Goal: Obtain resource: Obtain resource

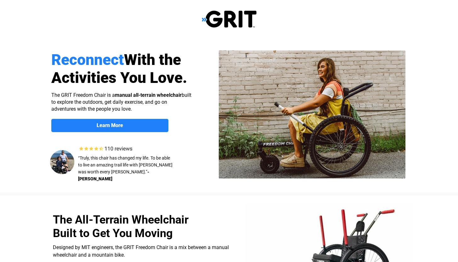
select select "US"
click at [114, 125] on strong "Learn More" at bounding box center [110, 125] width 26 height 6
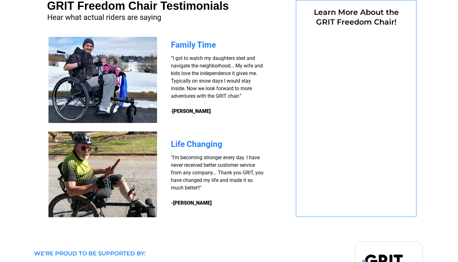
select select "US"
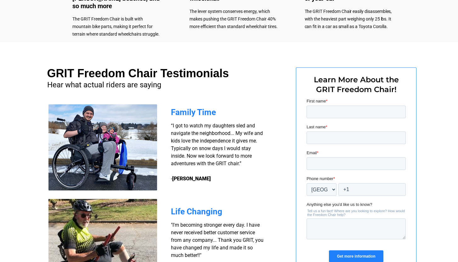
scroll to position [434, 0]
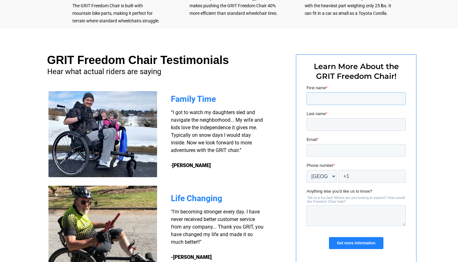
click at [329, 100] on input "First name *" at bounding box center [355, 98] width 99 height 13
type input "Wendy"
type input "A Yates"
type input "wyates3401@gmail.com"
click at [317, 123] on input "A Yates" at bounding box center [355, 124] width 99 height 13
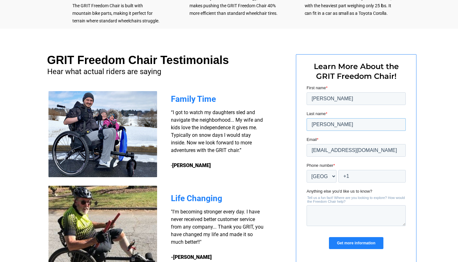
type input "Yates"
drag, startPoint x: 368, startPoint y: 150, endPoint x: 304, endPoint y: 149, distance: 63.9
click html "First name * Wendy Last name * Yates Email * wyates3401@gmail.com Phone number …"
type input "[EMAIL_ADDRESS][DOMAIN_NAME]"
click at [358, 178] on input "+1" at bounding box center [371, 176] width 67 height 13
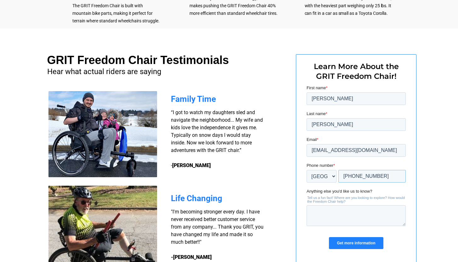
type input "+1 7606380880"
click at [335, 215] on textarea "Anything else you'd like us to know?" at bounding box center [355, 215] width 99 height 21
click at [390, 217] on textarea "We are looking for a cost estimate to submit with our grant application (due 8/…" at bounding box center [355, 215] width 99 height 21
drag, startPoint x: 390, startPoint y: 217, endPoint x: 381, endPoint y: 217, distance: 8.5
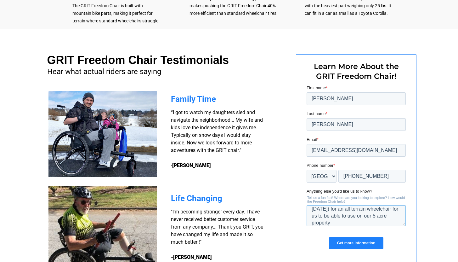
click at [381, 217] on textarea "We are looking for a cost estimate to submit with our grant application (due 8/…" at bounding box center [355, 215] width 99 height 21
click at [341, 220] on textarea "We are looking for a cost estimate to submit with our grant application (due 8/…" at bounding box center [355, 215] width 99 height 21
type textarea "We are looking for a cost estimate to submit with our grant application (due 8/…"
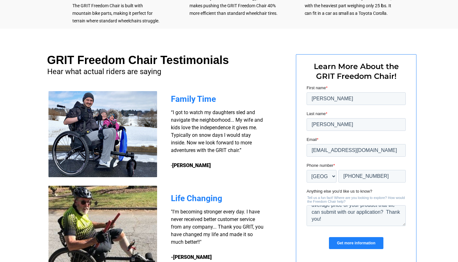
click at [359, 243] on input "Get more information" at bounding box center [356, 243] width 54 height 12
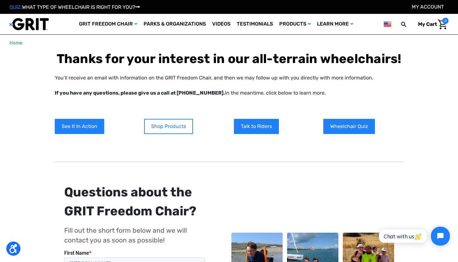
click at [169, 126] on link "Shop Products" at bounding box center [168, 126] width 49 height 15
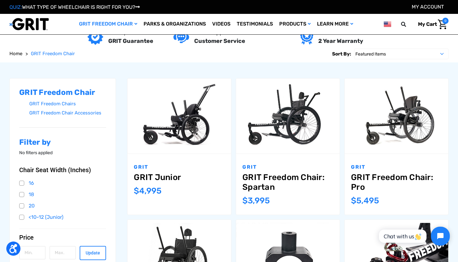
scroll to position [52, 0]
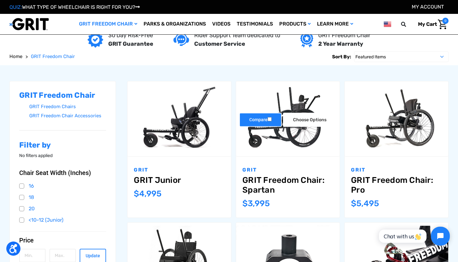
click at [271, 118] on input "Compare" at bounding box center [270, 119] width 4 height 4
checkbox input "true"
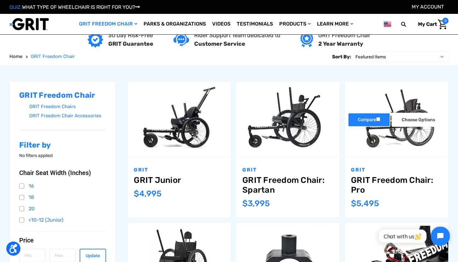
click at [379, 119] on input "Compare" at bounding box center [378, 119] width 4 height 4
checkbox input "true"
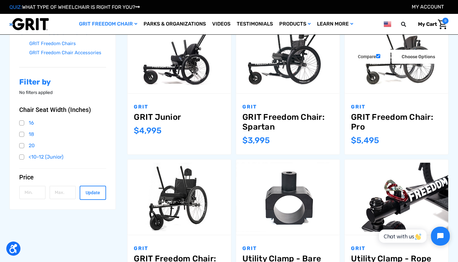
scroll to position [117, 0]
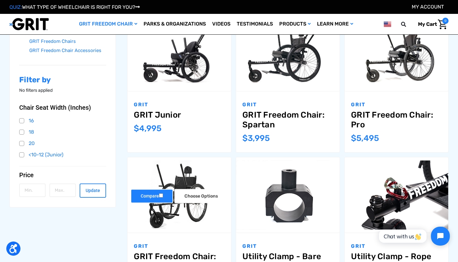
click at [163, 195] on input "Compare" at bounding box center [161, 195] width 4 height 4
checkbox input "true"
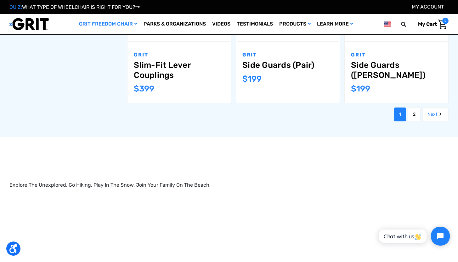
scroll to position [759, 0]
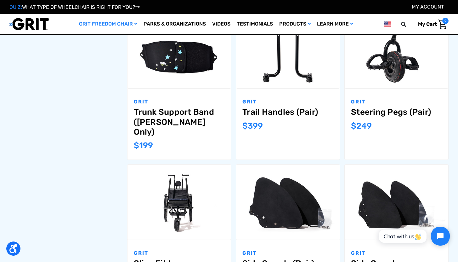
drag, startPoint x: 281, startPoint y: 197, endPoint x: 281, endPoint y: 261, distance: 64.6
click at [281, 261] on article "Compare Add to Cart The item has been added GRIT Side Guards (Pair) MSRP: Was: …" at bounding box center [288, 232] width 104 height 137
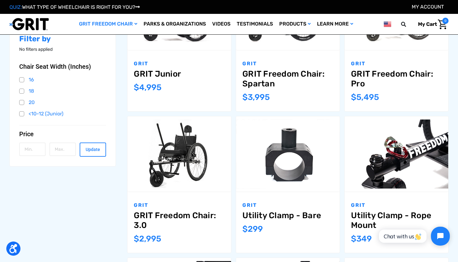
scroll to position [113, 0]
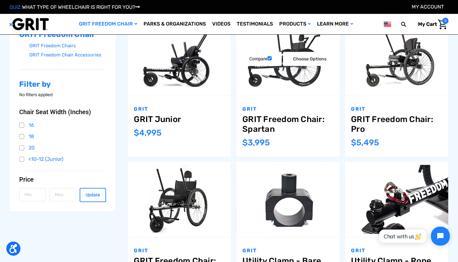
click at [260, 126] on link "GRIT Freedom Chair: Spartan" at bounding box center [288, 124] width 91 height 20
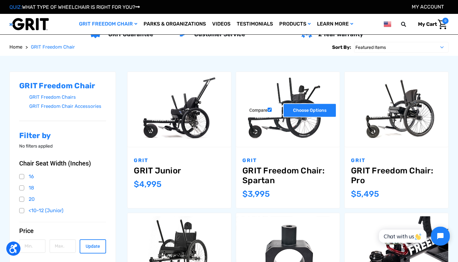
scroll to position [61, 0]
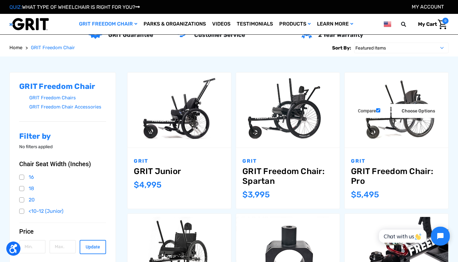
click at [390, 171] on link "GRIT Freedom Chair: Pro" at bounding box center [396, 176] width 91 height 20
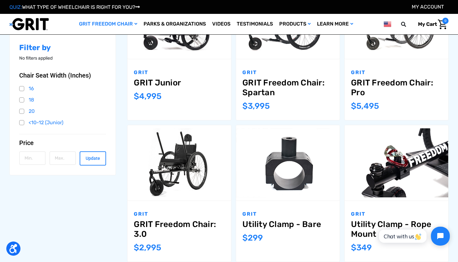
scroll to position [179, 0]
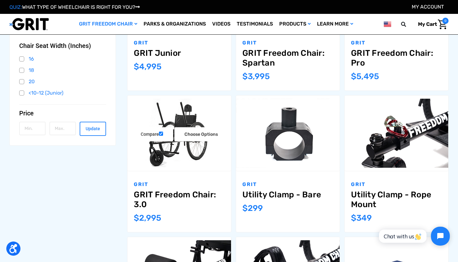
click at [166, 194] on link "GRIT Freedom Chair: 3.0" at bounding box center [179, 200] width 91 height 20
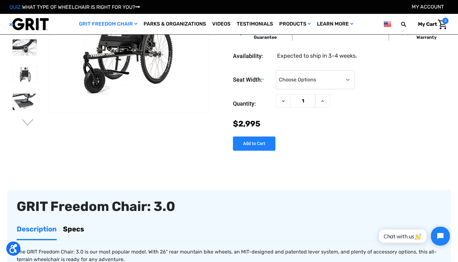
scroll to position [52, 0]
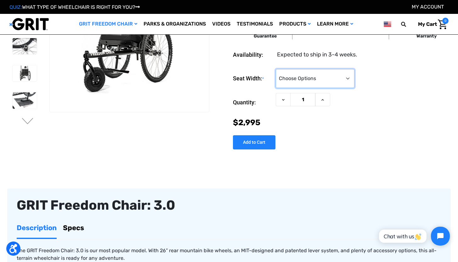
click at [347, 78] on select "Choose Options 16" 18" 20"" at bounding box center [315, 78] width 79 height 19
click at [276, 69] on select "Choose Options 16" 18" 20"" at bounding box center [315, 78] width 79 height 19
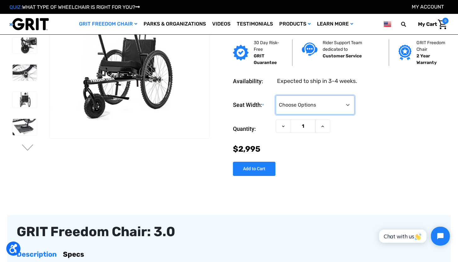
scroll to position [21, 0]
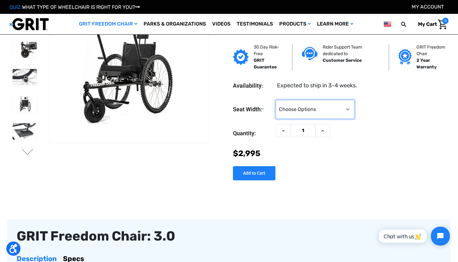
click at [347, 109] on select "Choose Options 16" 18" 20"" at bounding box center [315, 109] width 79 height 19
select select "326"
click at [276, 100] on select "Choose Options 16" 18" 20"" at bounding box center [315, 109] width 79 height 19
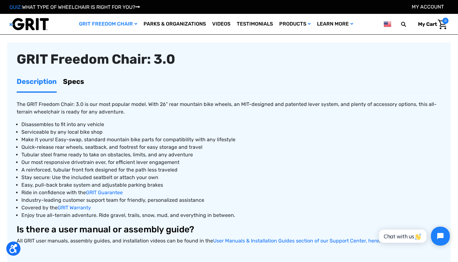
scroll to position [0, 0]
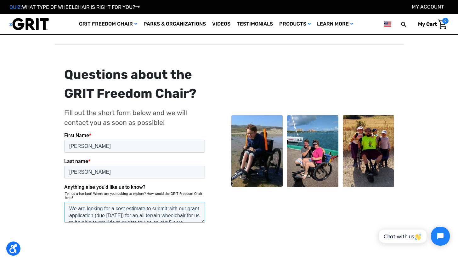
drag, startPoint x: 132, startPoint y: 191, endPoint x: 60, endPoint y: 168, distance: 76.4
click html "First Name * Wendy Last name * Yates Anything else you'd like us to know? Tell …"
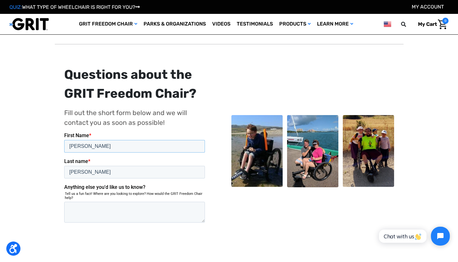
drag, startPoint x: 100, startPoint y: 143, endPoint x: 54, endPoint y: 141, distance: 47.0
click html "First Name * Wendy Last name * Yates Anything else you'd like us to know? Tell …"
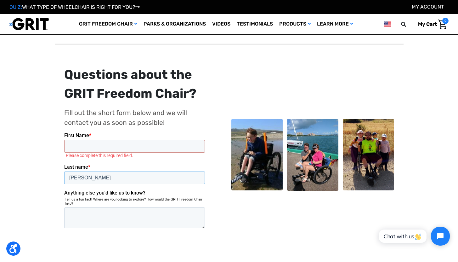
drag, startPoint x: 158, startPoint y: 146, endPoint x: 136, endPoint y: 146, distance: 22.1
click at [136, 171] on input "[PERSON_NAME]" at bounding box center [134, 177] width 141 height 13
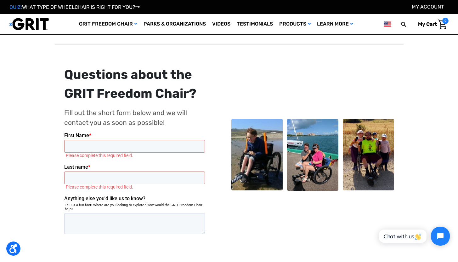
click at [209, 126] on div "Questions about the GRIT Freedom Chair? Fill out the short form below and we wi…" at bounding box center [145, 154] width 163 height 179
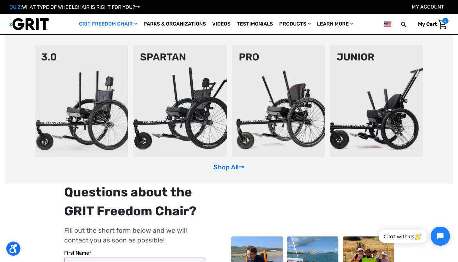
click at [113, 22] on link "GRIT Freedom Chair" at bounding box center [108, 24] width 65 height 20
click at [178, 24] on link "Parks & Organizations" at bounding box center [174, 24] width 69 height 20
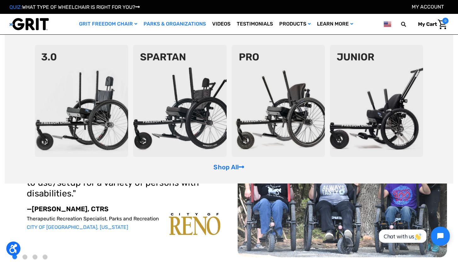
click at [134, 23] on icon "GRIT Freedom Chair" at bounding box center [135, 24] width 3 height 4
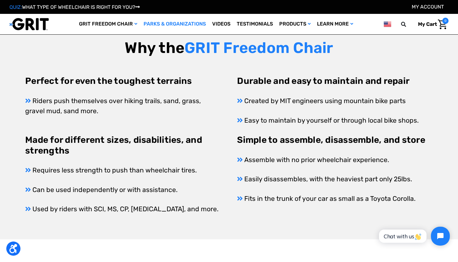
scroll to position [247, 0]
click at [12, 24] on img at bounding box center [28, 24] width 39 height 13
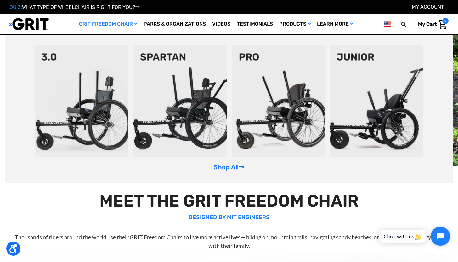
click at [121, 23] on link "GRIT Freedom Chair" at bounding box center [108, 24] width 65 height 20
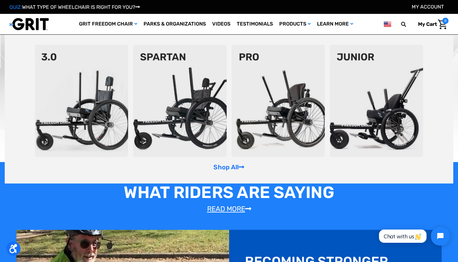
scroll to position [254, 0]
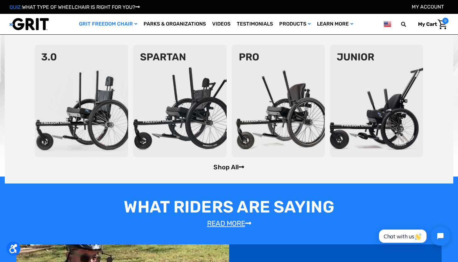
click at [227, 167] on link "Shop All" at bounding box center [229, 167] width 31 height 8
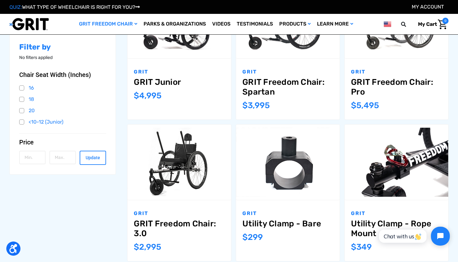
scroll to position [150, 0]
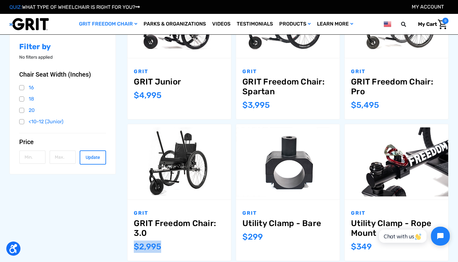
drag, startPoint x: 163, startPoint y: 247, endPoint x: 134, endPoint y: 247, distance: 29.3
click at [134, 247] on div "GRIT GRIT Freedom Chair: 3.0 MSRP: Was: Now: $2,995" at bounding box center [180, 230] width 104 height 61
copy span "$2,995"
